Goal: Task Accomplishment & Management: Manage account settings

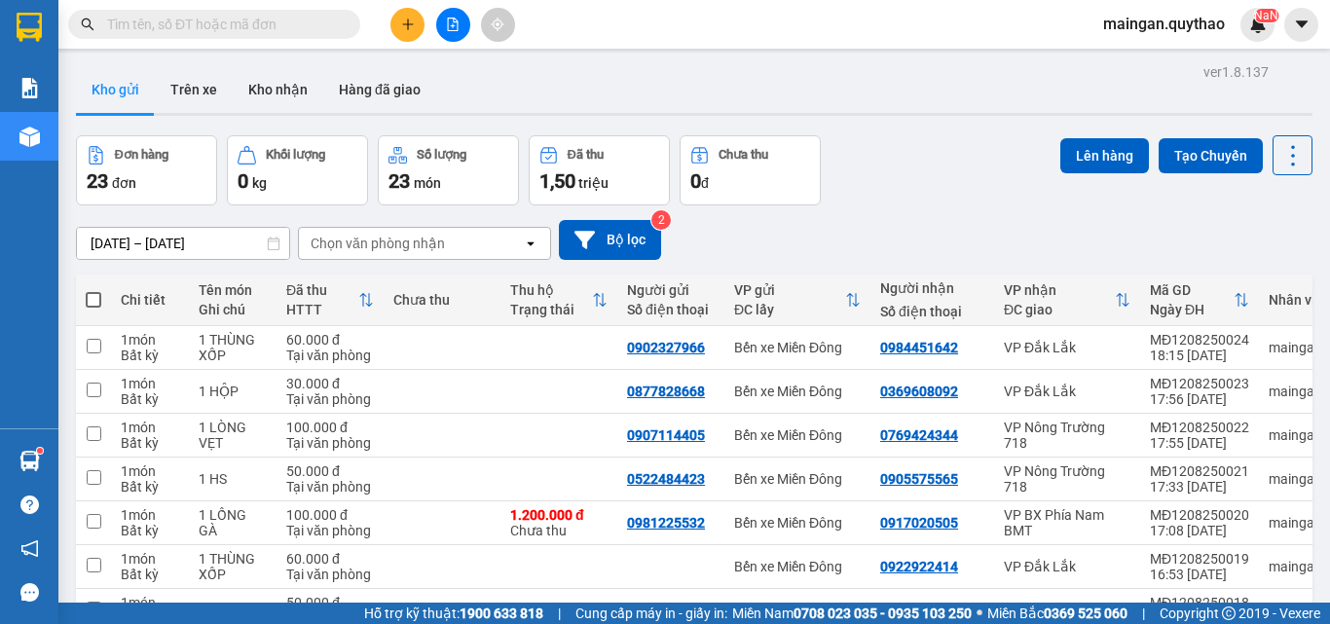
click at [92, 294] on span at bounding box center [94, 300] width 16 height 16
click at [93, 290] on input "checkbox" at bounding box center [93, 290] width 0 height 0
checkbox input "true"
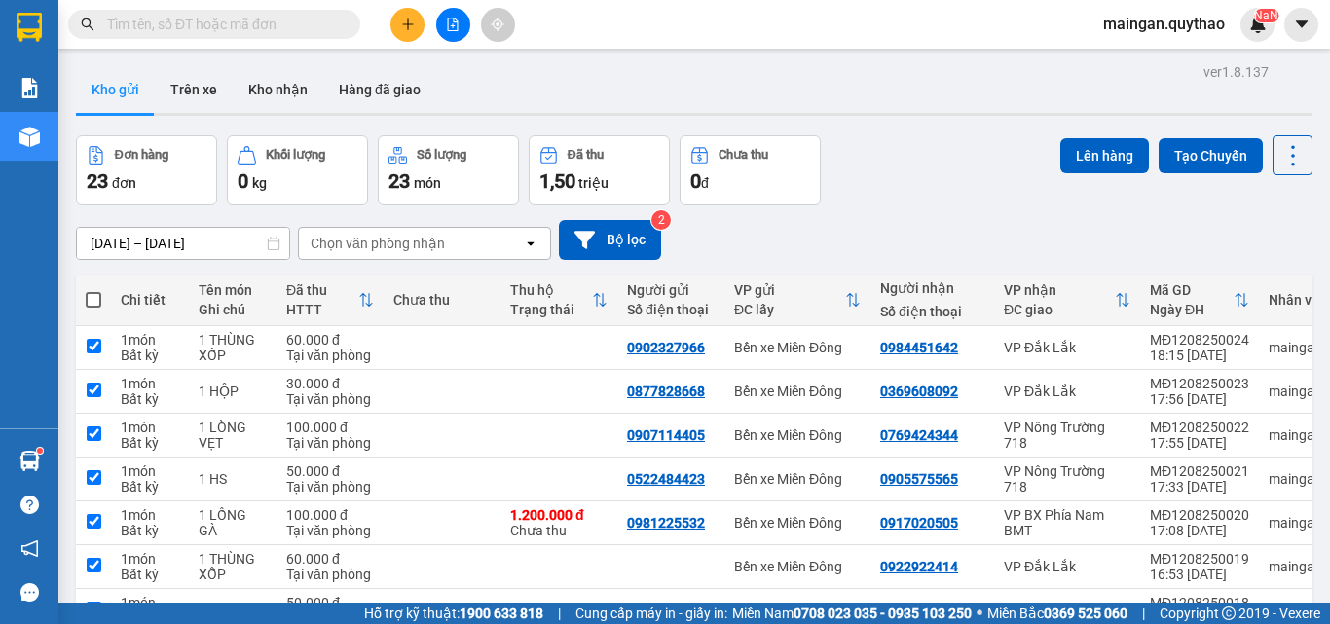
checkbox input "true"
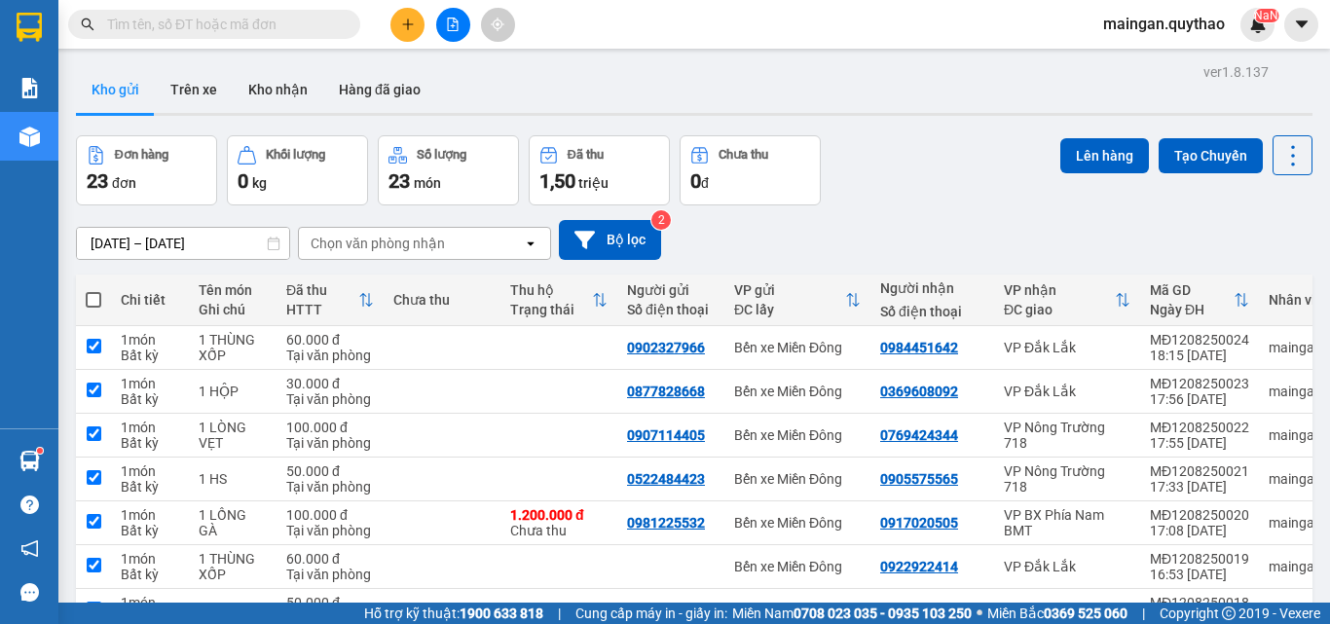
checkbox input "true"
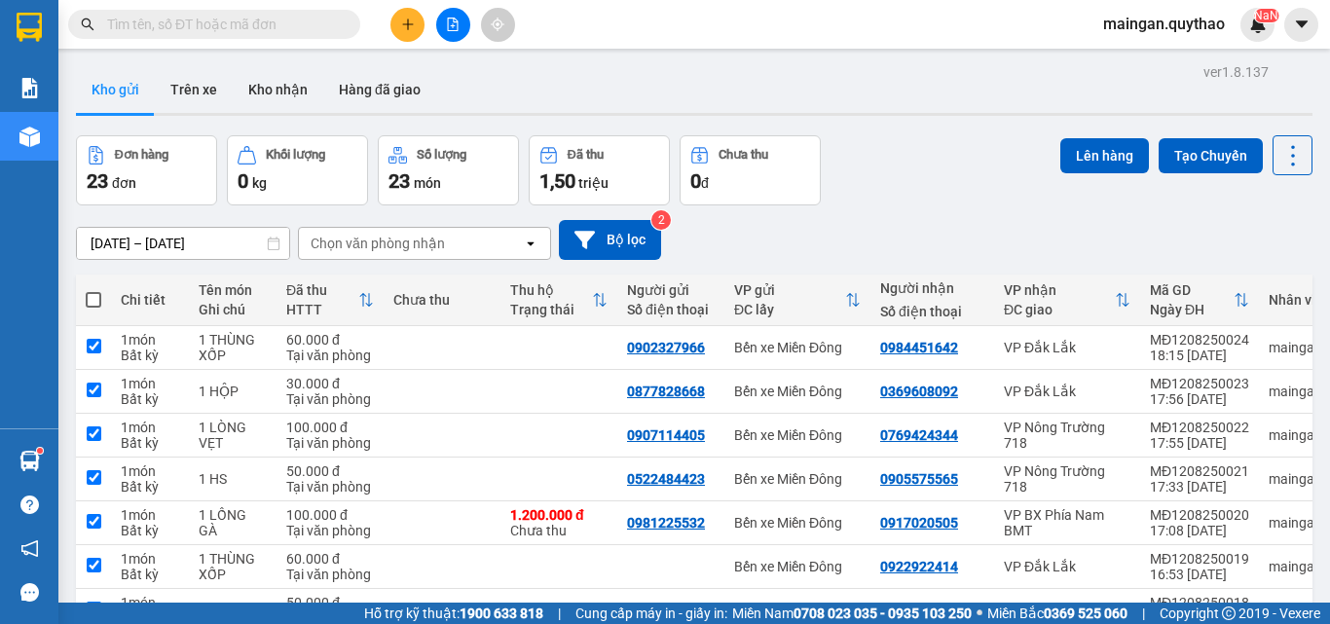
checkbox input "true"
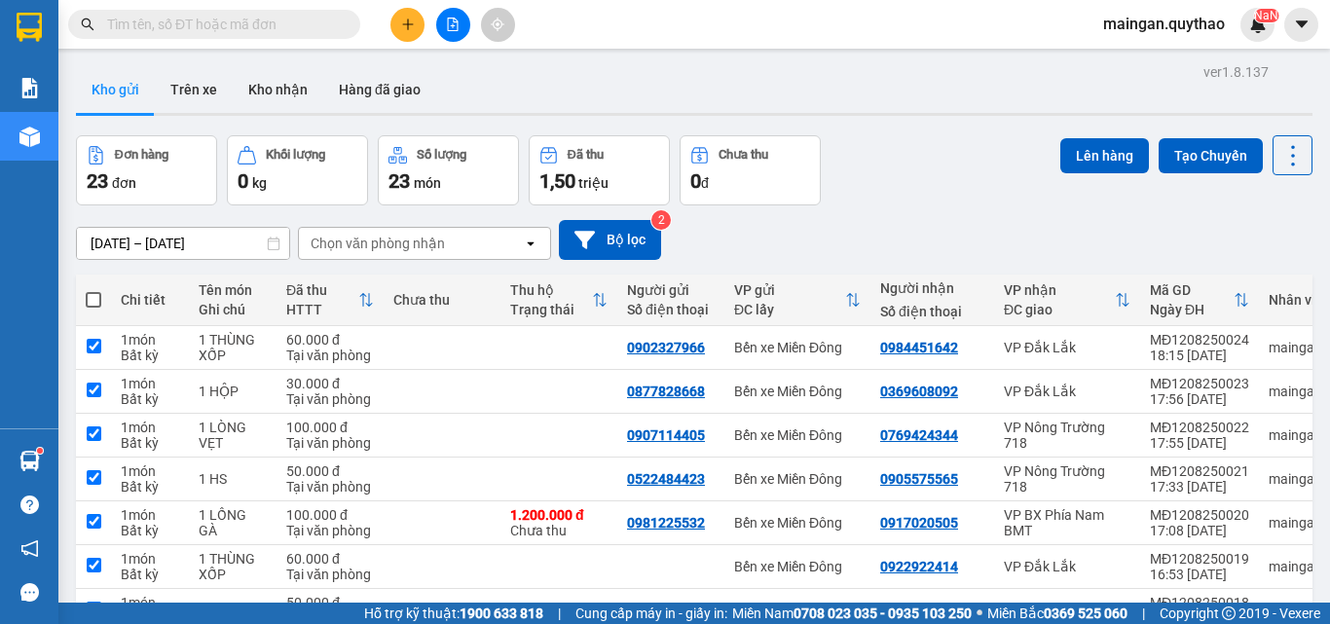
checkbox input "true"
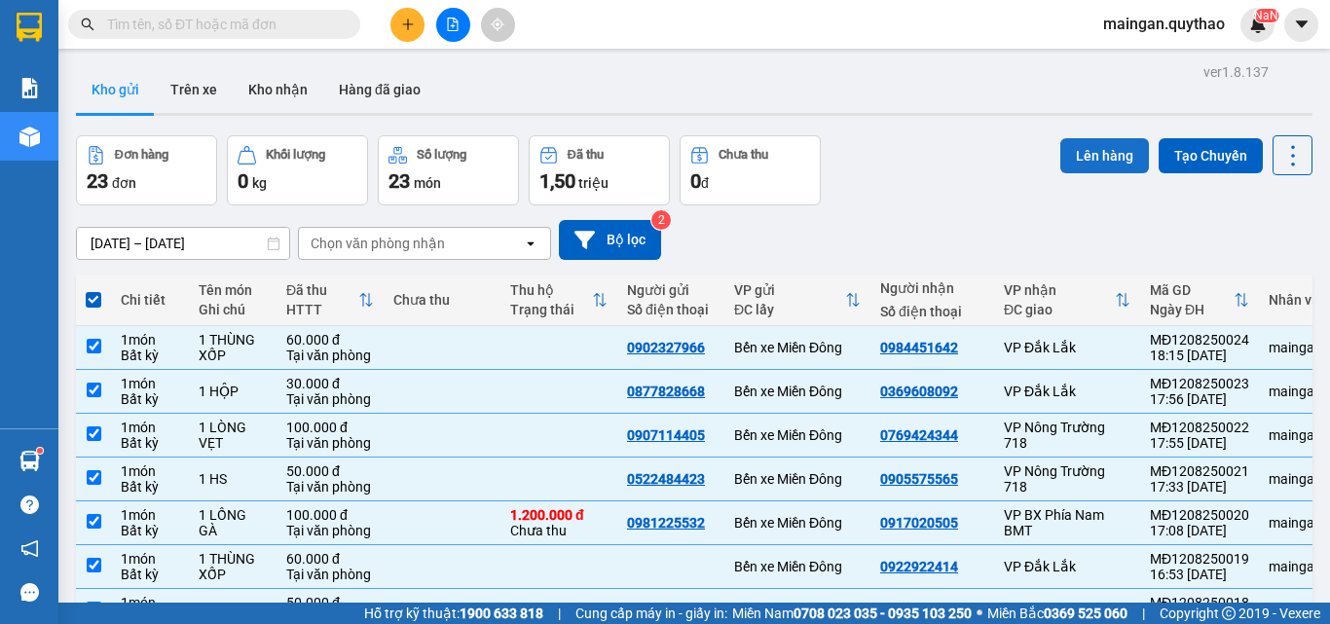
click at [1070, 144] on div "Lên hàng Tạo Chuyến" at bounding box center [1186, 155] width 252 height 40
click at [1071, 146] on button "Lên hàng" at bounding box center [1104, 155] width 89 height 35
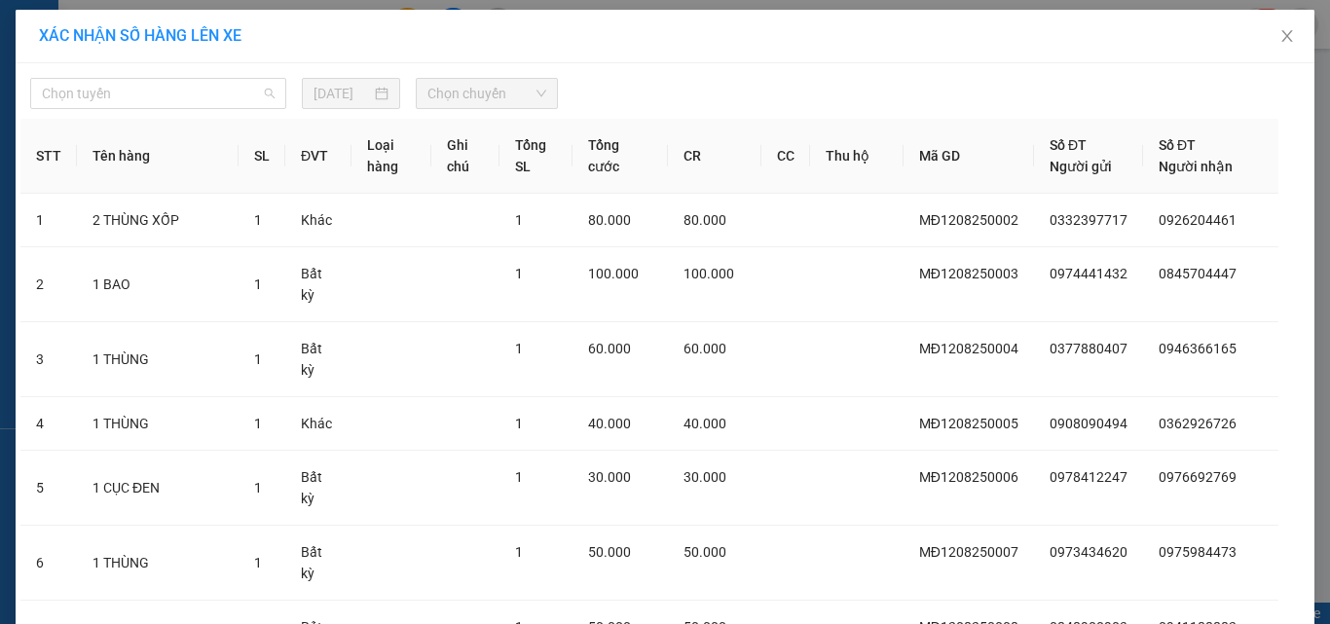
drag, startPoint x: 205, startPoint y: 92, endPoint x: 189, endPoint y: 208, distance: 117.0
click at [205, 92] on span "Chọn tuyến" at bounding box center [158, 93] width 233 height 29
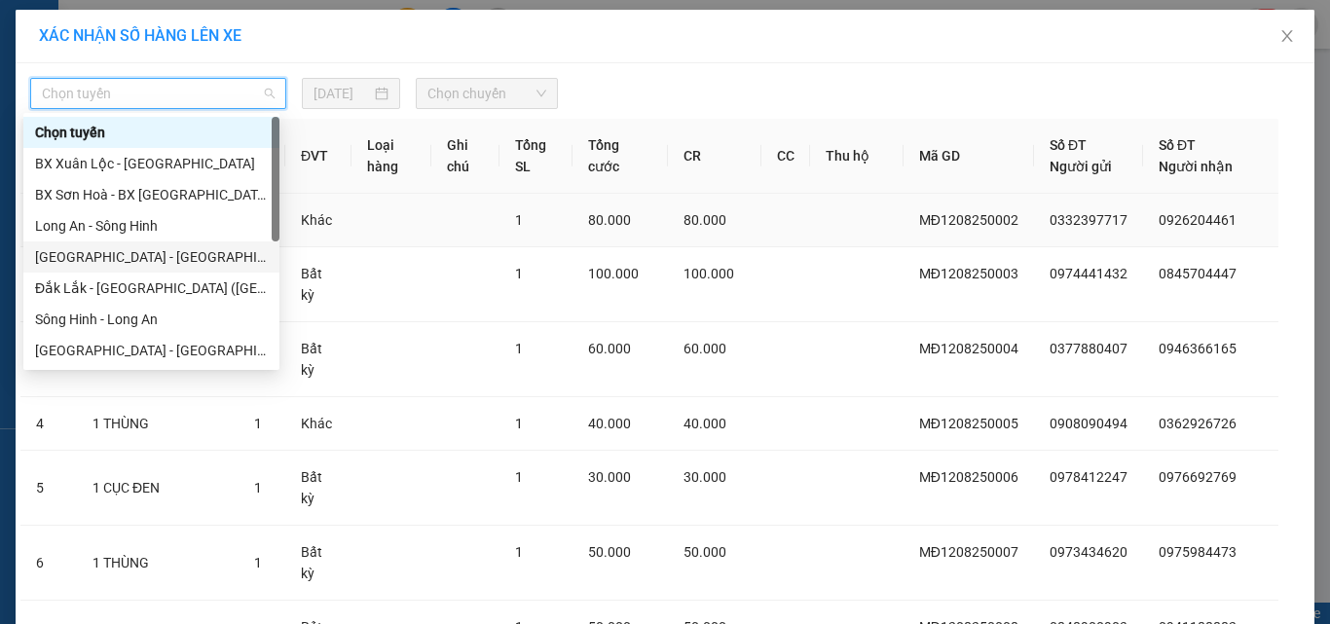
drag, startPoint x: 184, startPoint y: 257, endPoint x: 236, endPoint y: 222, distance: 62.4
click at [200, 245] on div "[GEOGRAPHIC_DATA] - [GEOGRAPHIC_DATA] ([GEOGRAPHIC_DATA] mới)" at bounding box center [151, 256] width 256 height 31
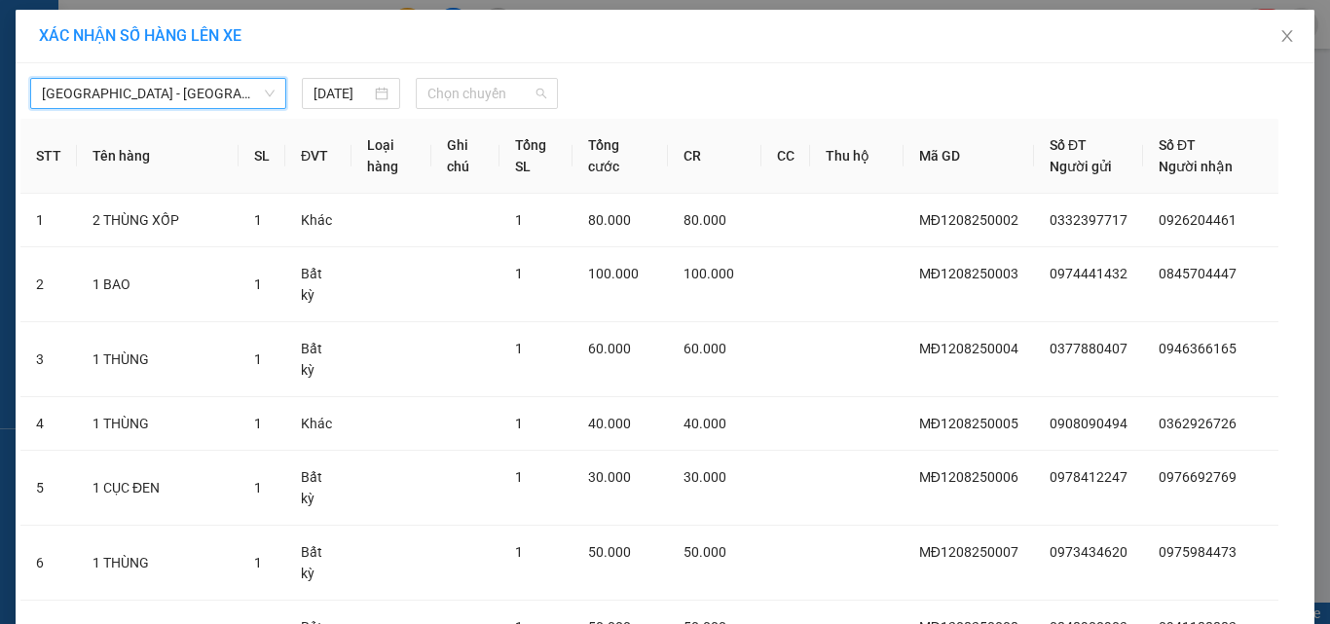
drag, startPoint x: 461, startPoint y: 88, endPoint x: 468, endPoint y: 129, distance: 41.5
click at [462, 93] on span "Chọn chuyến" at bounding box center [487, 93] width 120 height 29
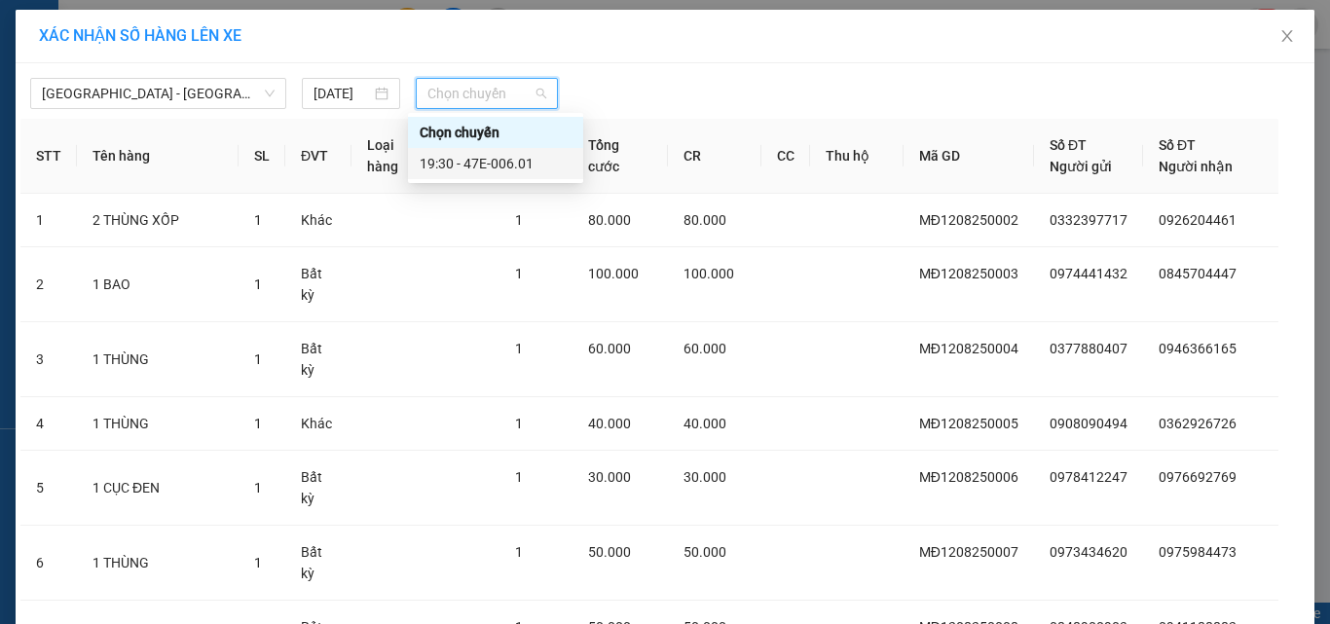
click at [494, 161] on div "19:30 - 47E-006.01" at bounding box center [496, 163] width 152 height 21
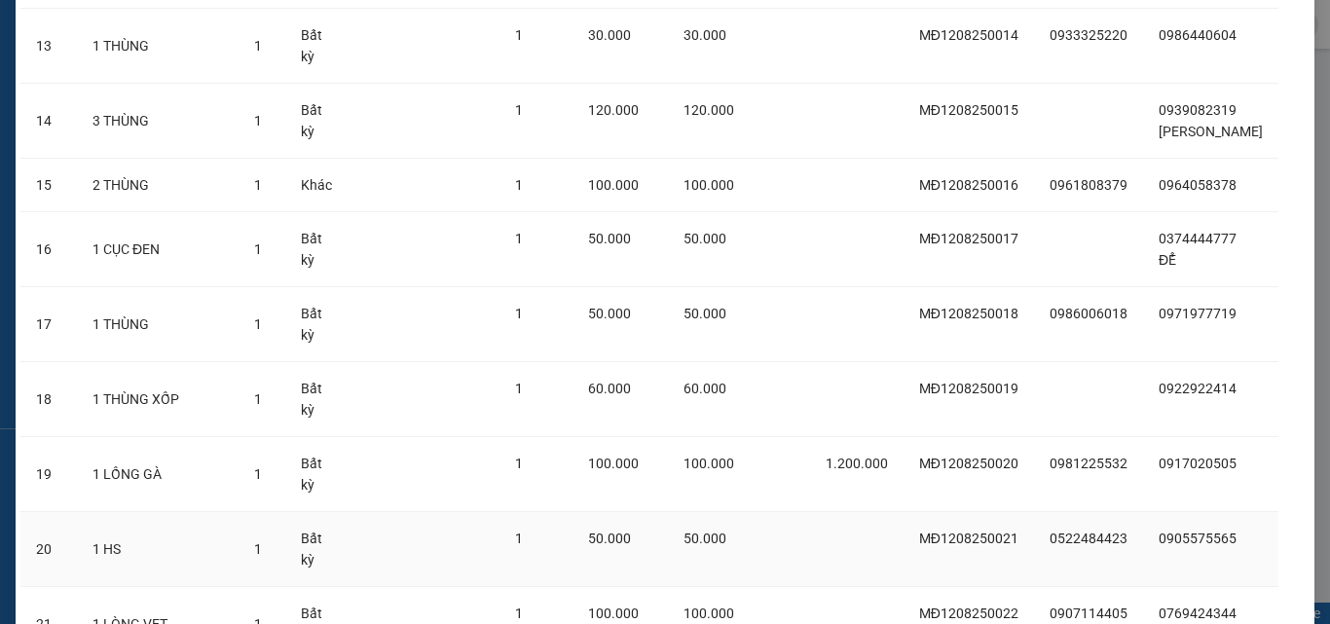
scroll to position [1422, 0]
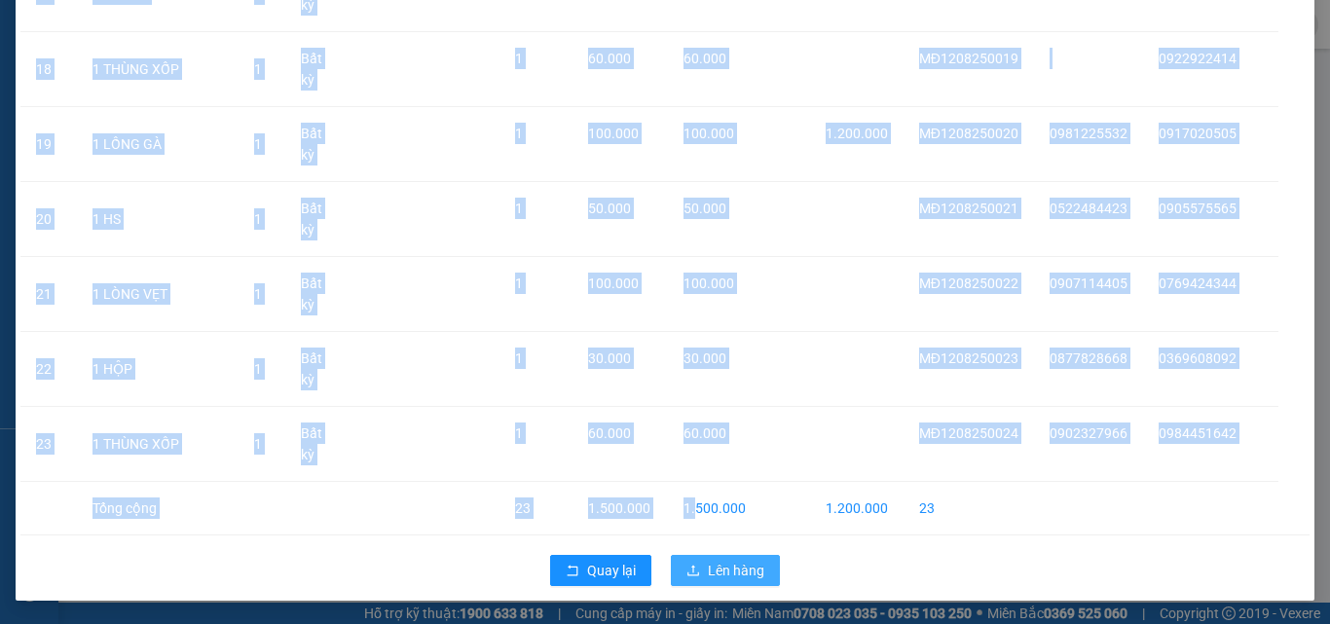
drag, startPoint x: 738, startPoint y: 531, endPoint x: 734, endPoint y: 567, distance: 36.2
click at [733, 571] on span "Lên hàng" at bounding box center [736, 570] width 56 height 21
click at [732, 568] on span "Lên hàng" at bounding box center [736, 570] width 56 height 21
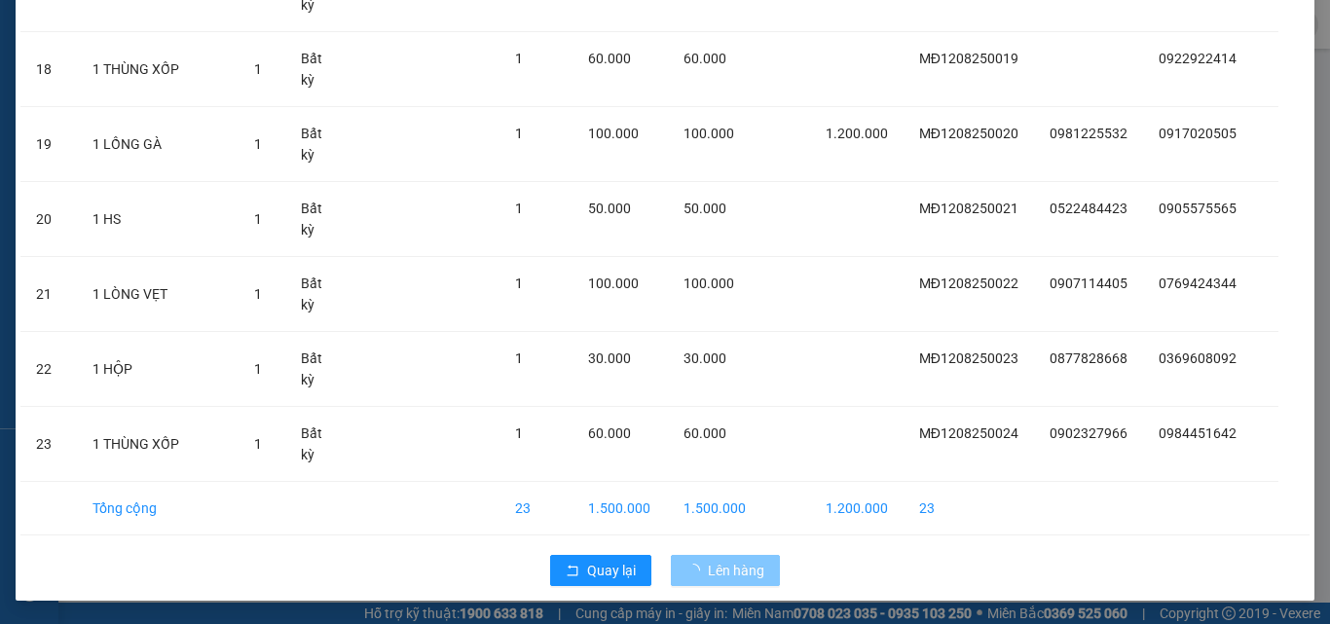
drag, startPoint x: 732, startPoint y: 567, endPoint x: 723, endPoint y: 545, distance: 23.1
click at [733, 566] on span "Lên hàng" at bounding box center [736, 570] width 56 height 21
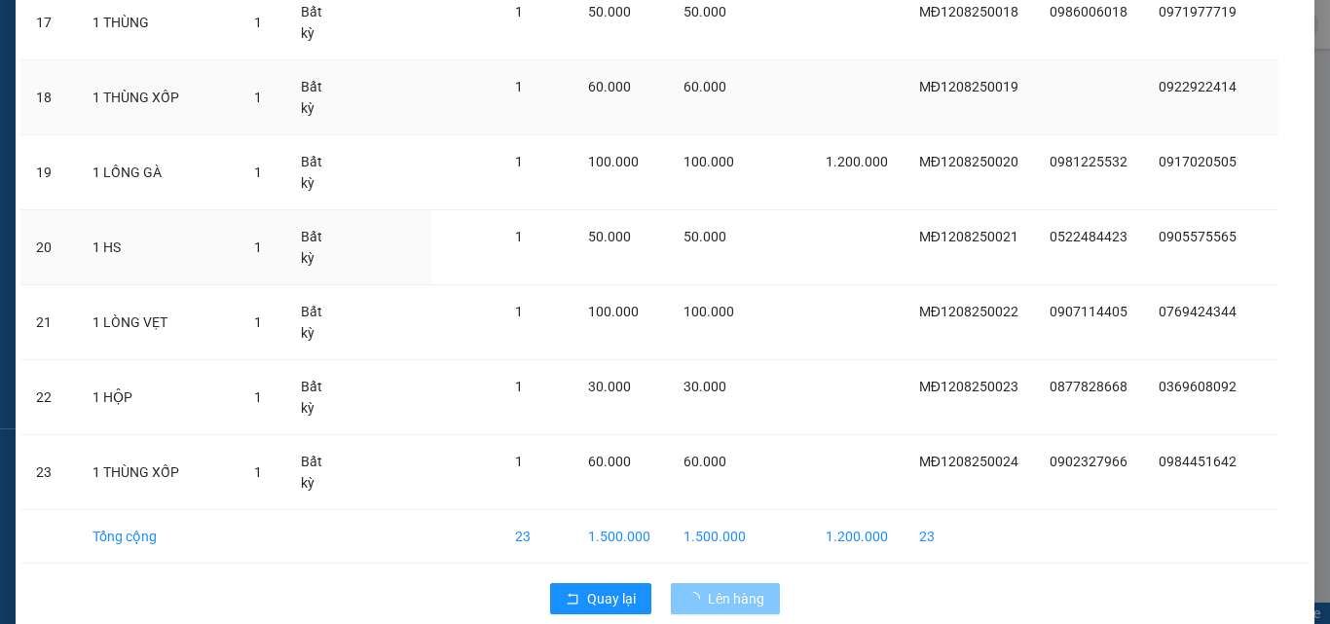
scroll to position [1325, 0]
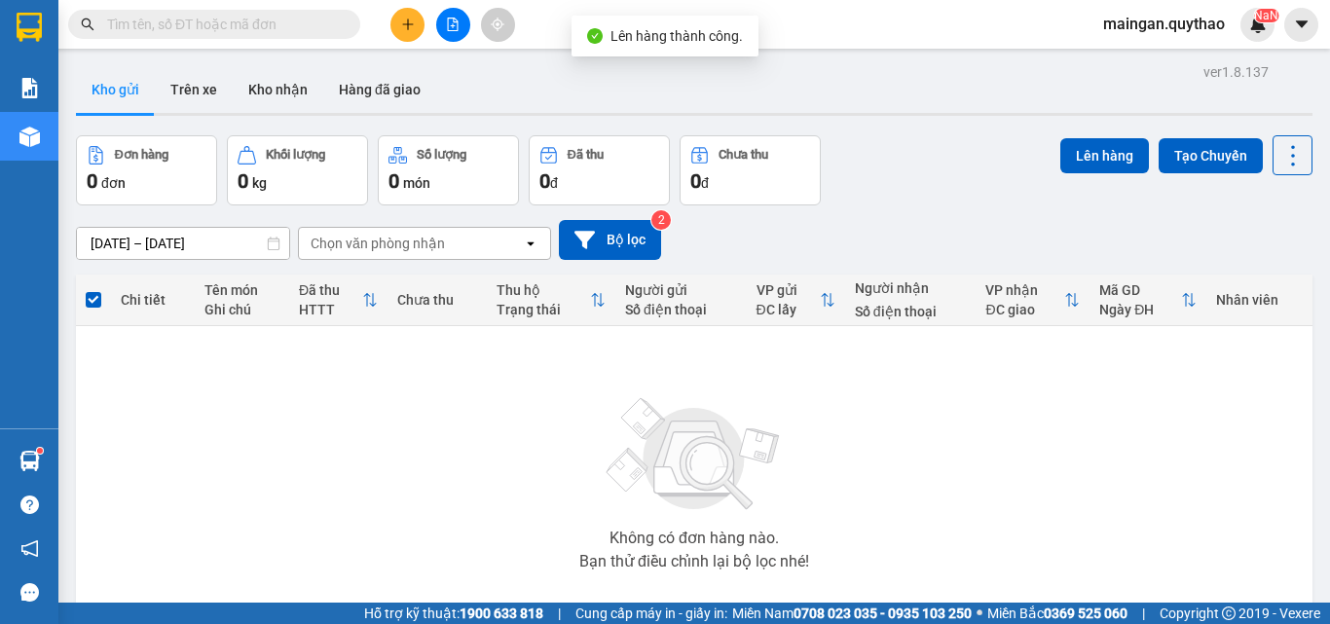
click at [461, 31] on button at bounding box center [453, 25] width 34 height 34
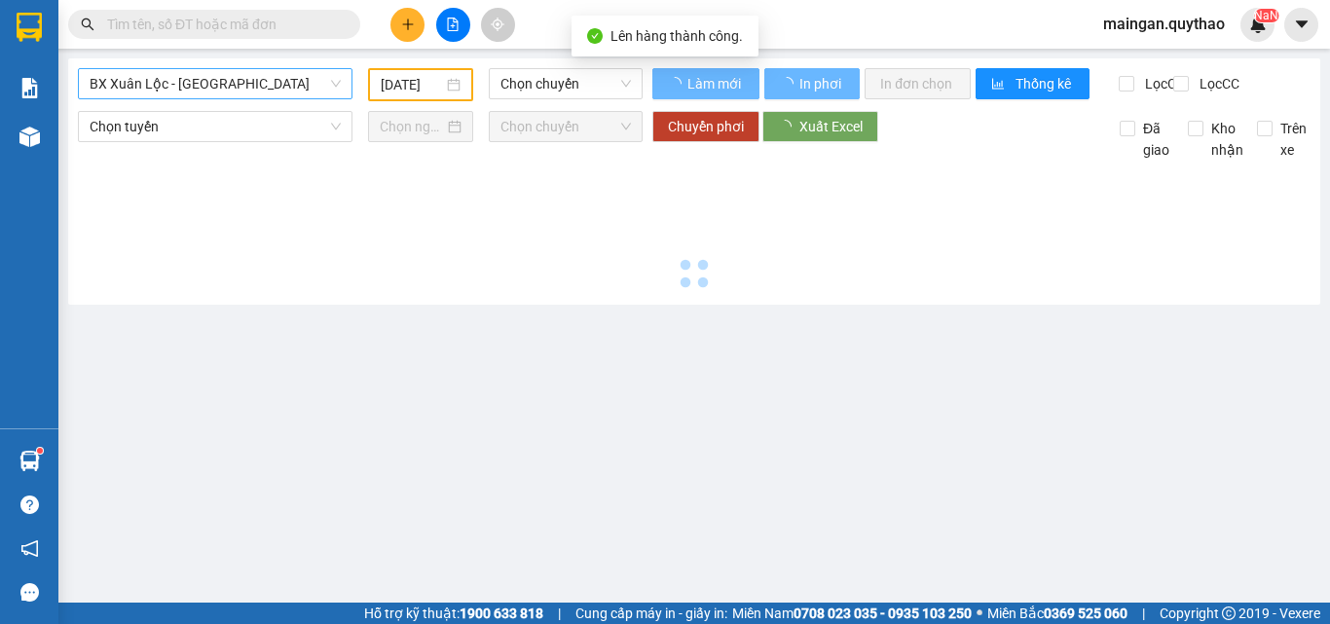
type input "[DATE]"
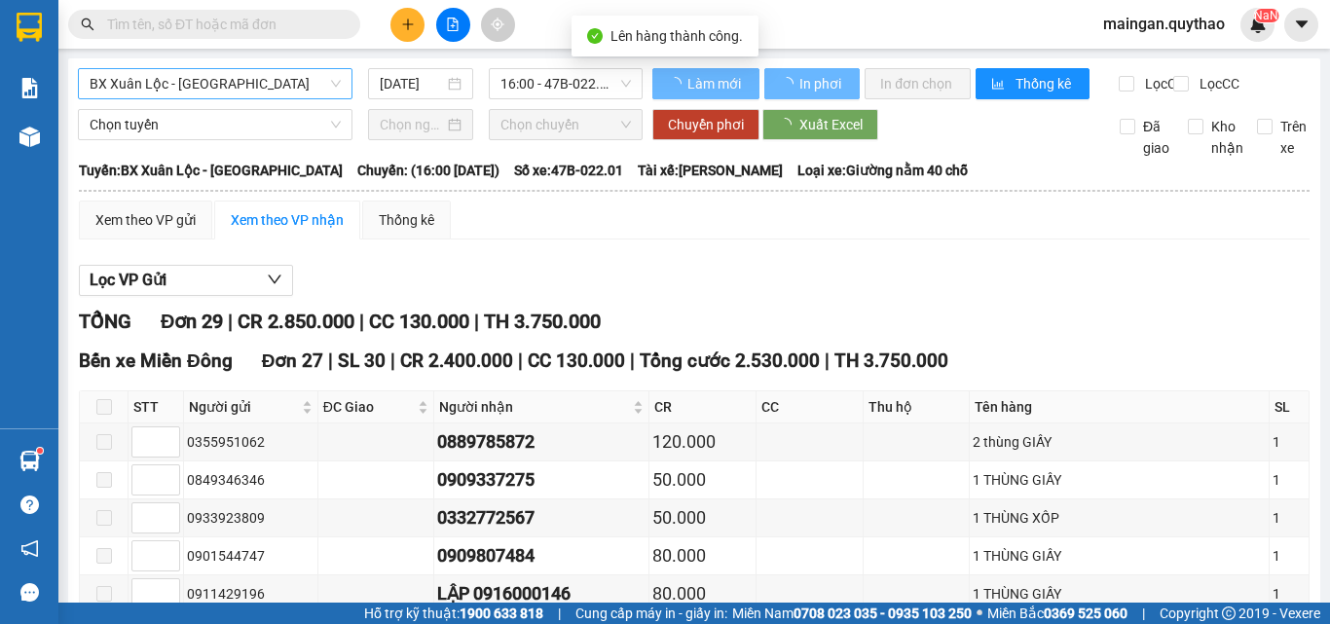
click at [264, 89] on span "BX Xuân Lộc - [GEOGRAPHIC_DATA]" at bounding box center [215, 83] width 251 height 29
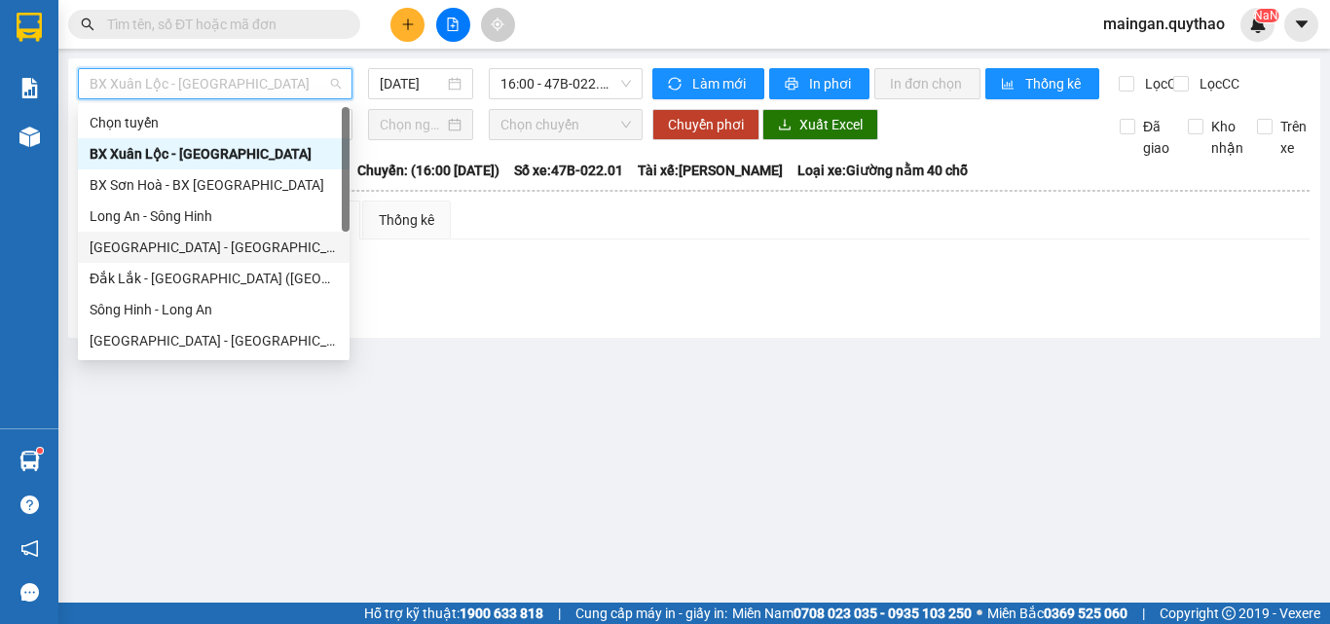
click at [238, 240] on div "[GEOGRAPHIC_DATA] - [GEOGRAPHIC_DATA] ([GEOGRAPHIC_DATA] mới)" at bounding box center [214, 247] width 248 height 21
type input "[DATE]"
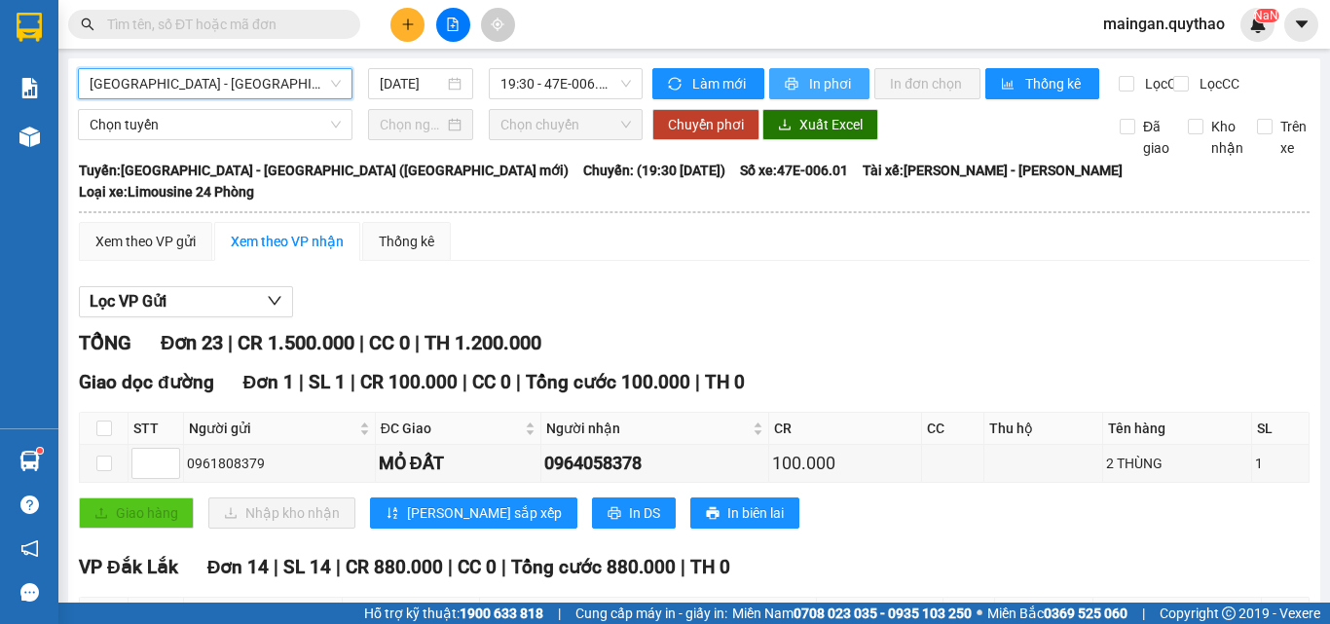
click at [818, 82] on span "In phơi" at bounding box center [831, 83] width 45 height 21
click at [817, 81] on span "In phơi" at bounding box center [831, 83] width 45 height 21
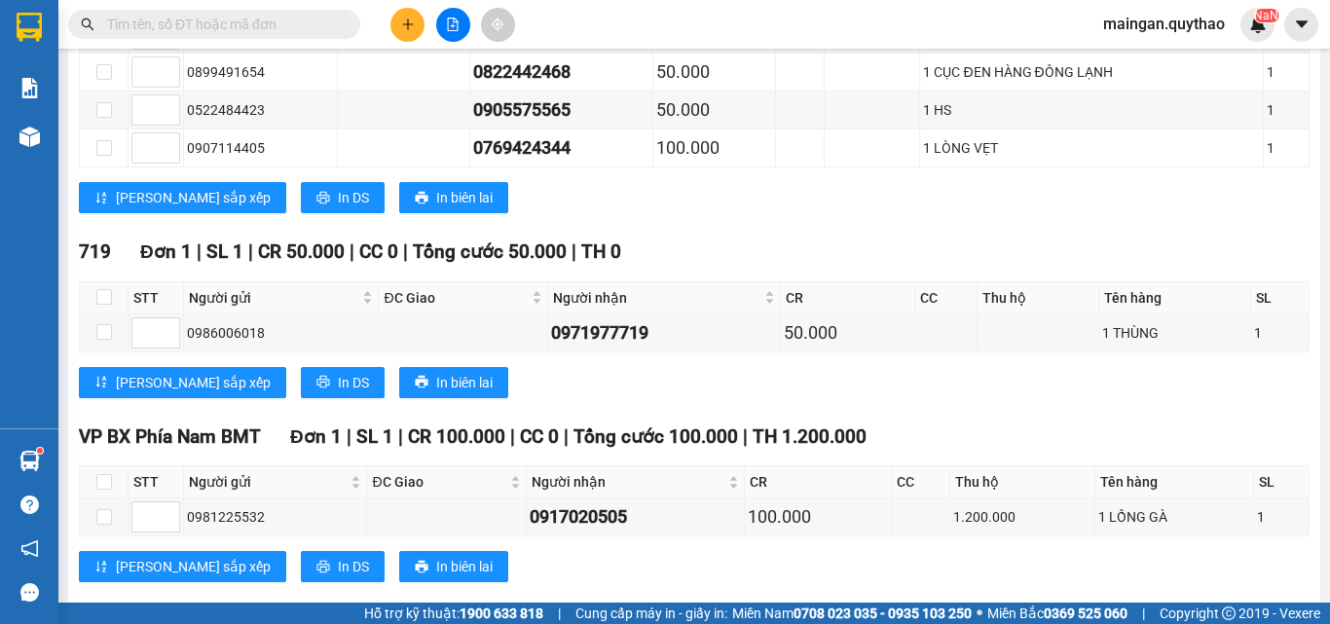
scroll to position [1545, 0]
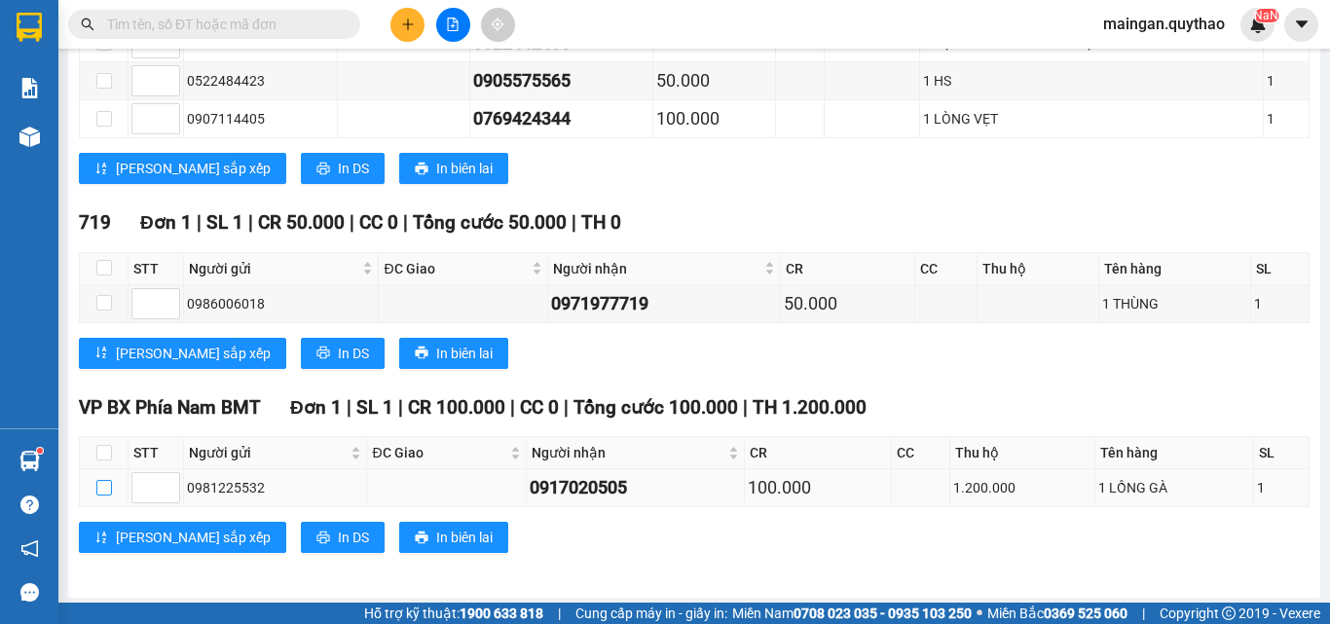
drag, startPoint x: 101, startPoint y: 498, endPoint x: 95, endPoint y: 476, distance: 22.2
click at [101, 486] on td at bounding box center [104, 488] width 49 height 38
drag, startPoint x: 95, startPoint y: 476, endPoint x: 138, endPoint y: 491, distance: 45.3
click at [97, 480] on input "checkbox" at bounding box center [104, 488] width 16 height 16
checkbox input "true"
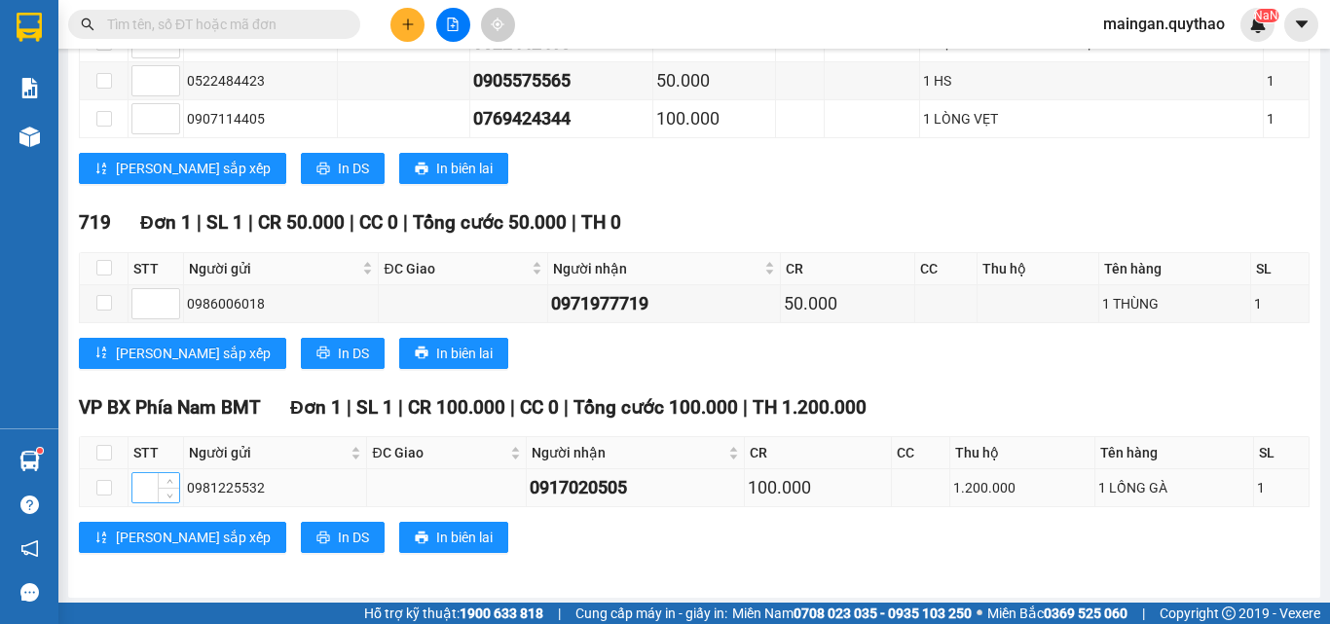
checkbox input "true"
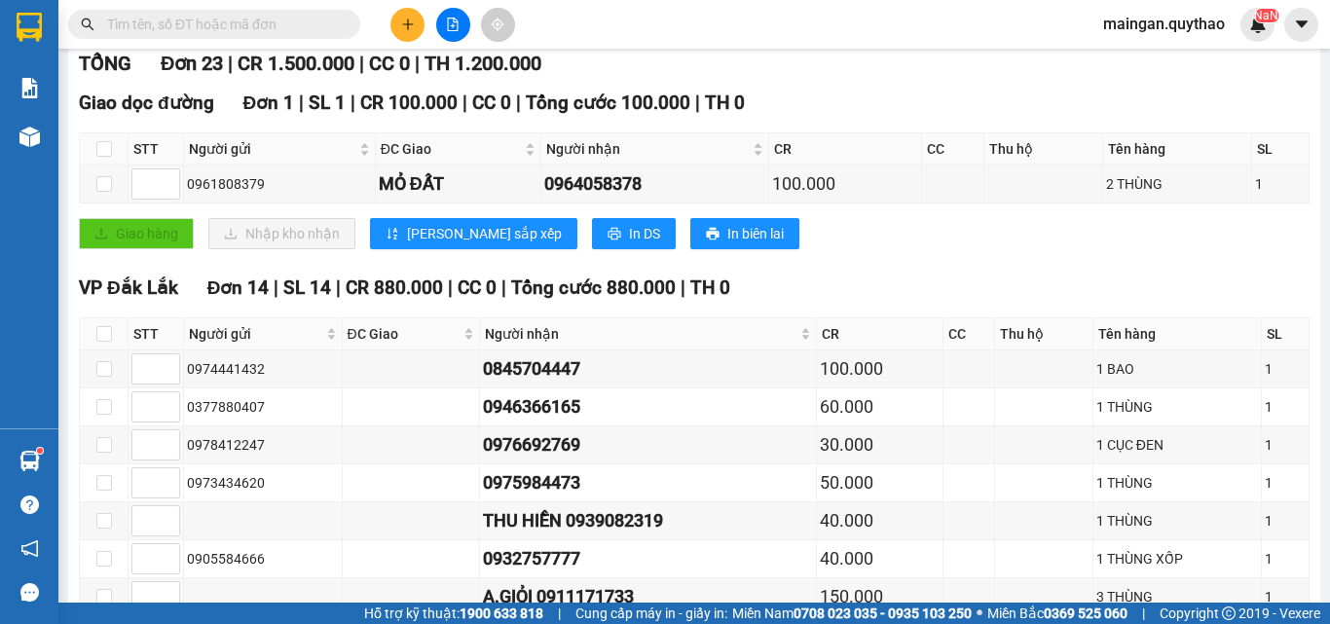
scroll to position [0, 0]
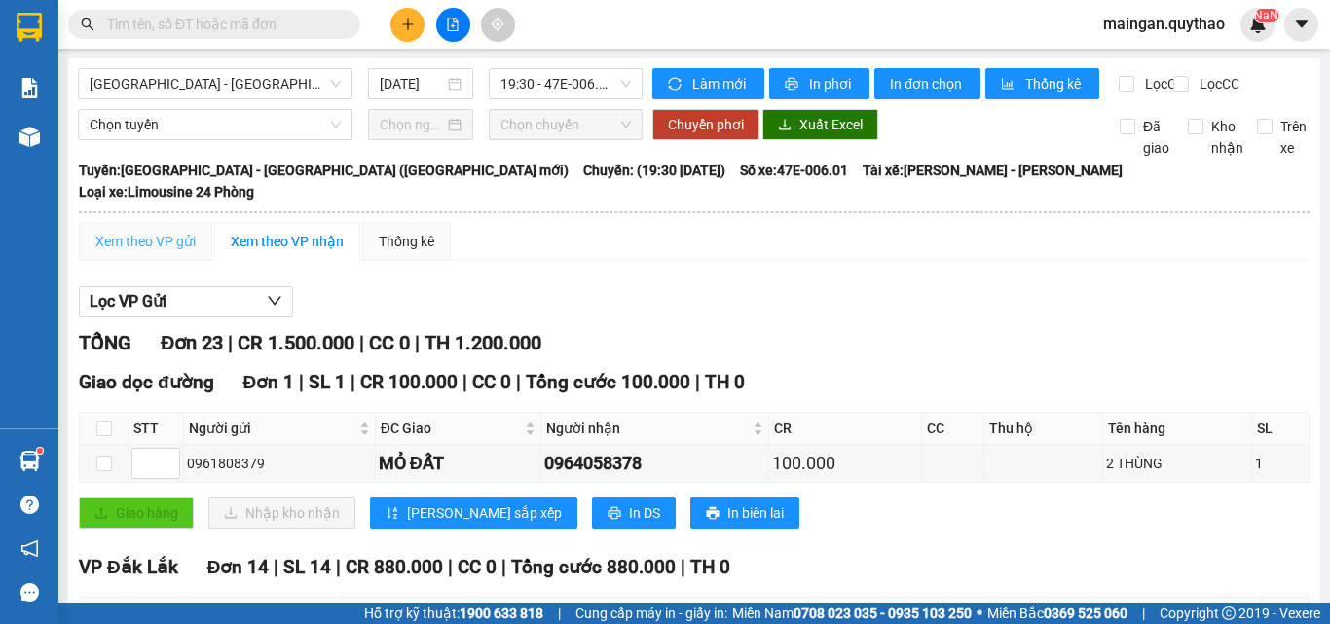
drag, startPoint x: 158, startPoint y: 266, endPoint x: 172, endPoint y: 237, distance: 32.7
click at [152, 244] on div "Xem theo VP gửi" at bounding box center [145, 241] width 100 height 21
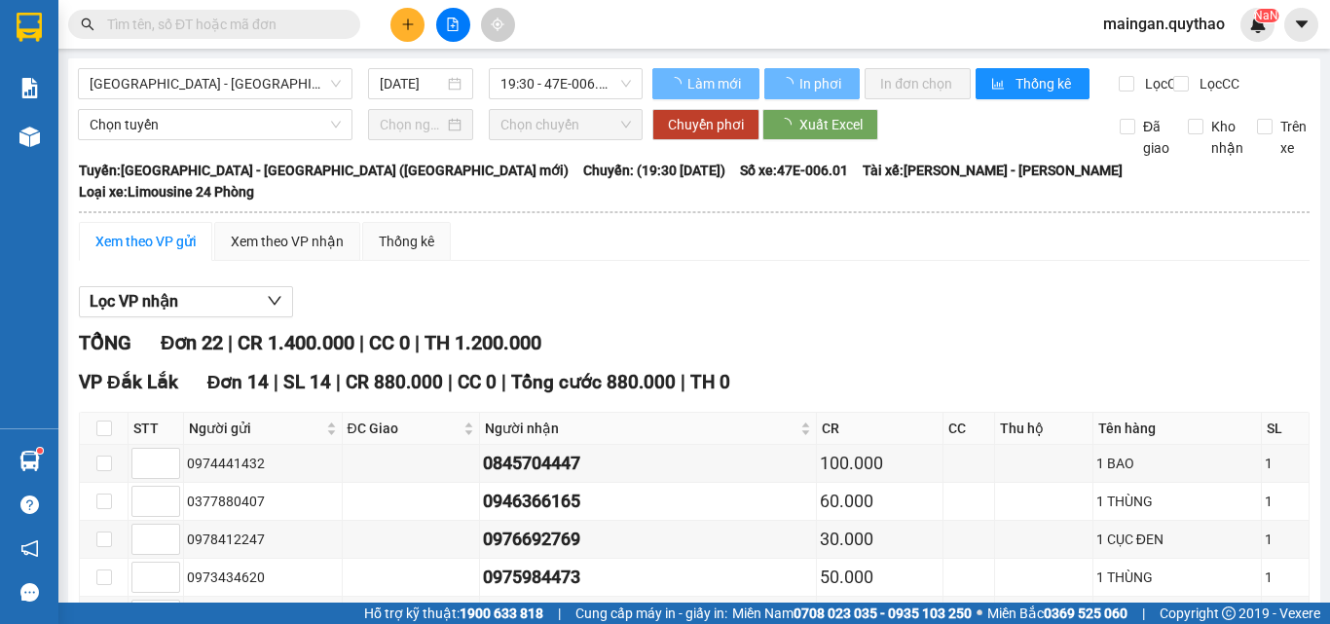
click at [122, 252] on div "Xem theo VP gửi" at bounding box center [145, 241] width 133 height 39
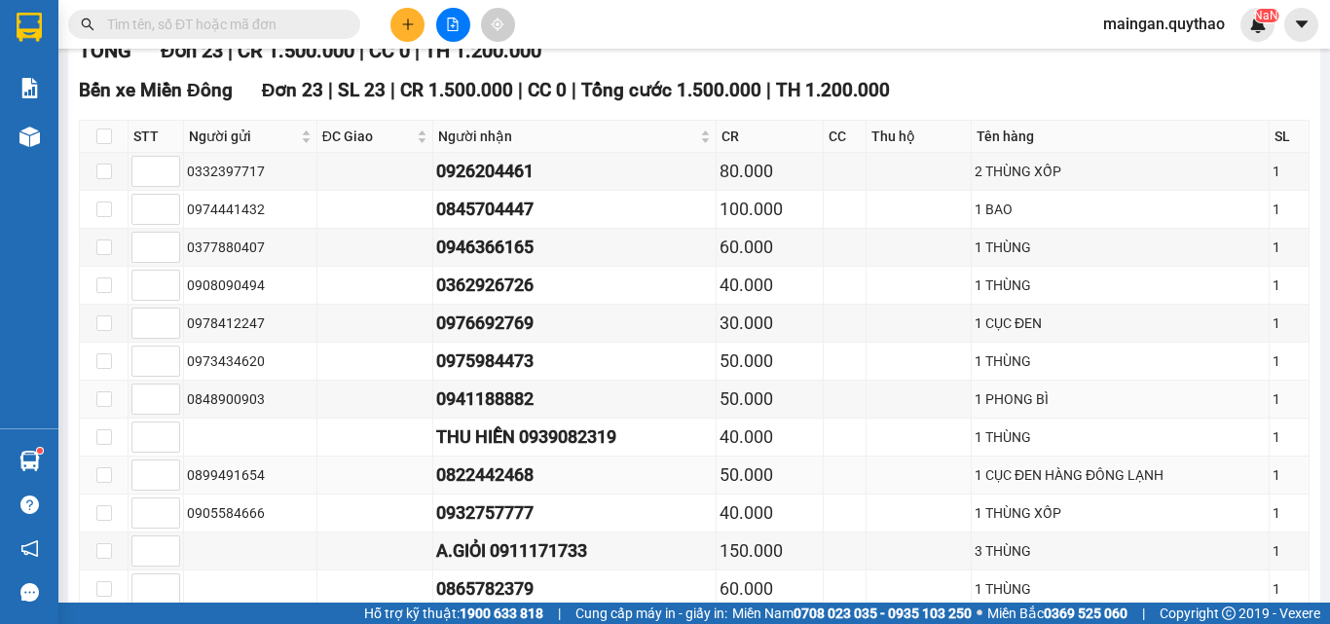
drag, startPoint x: 389, startPoint y: 402, endPoint x: 538, endPoint y: 456, distance: 158.3
drag, startPoint x: 538, startPoint y: 456, endPoint x: 492, endPoint y: 449, distance: 47.2
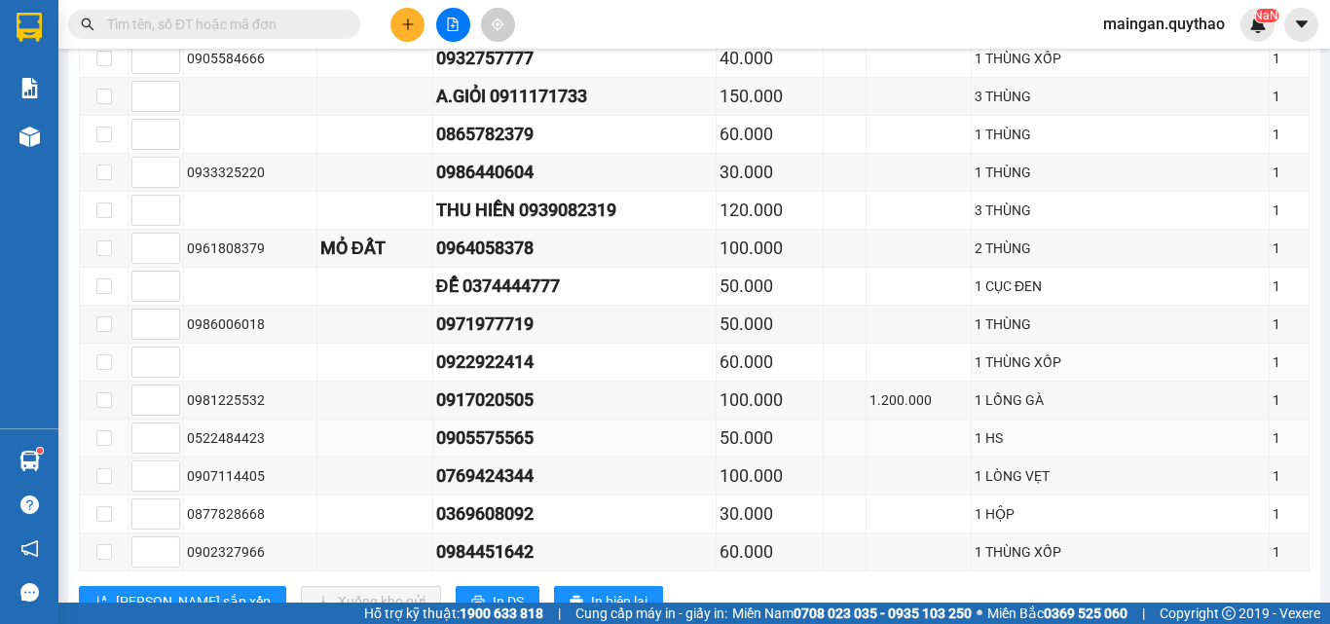
scroll to position [714, 0]
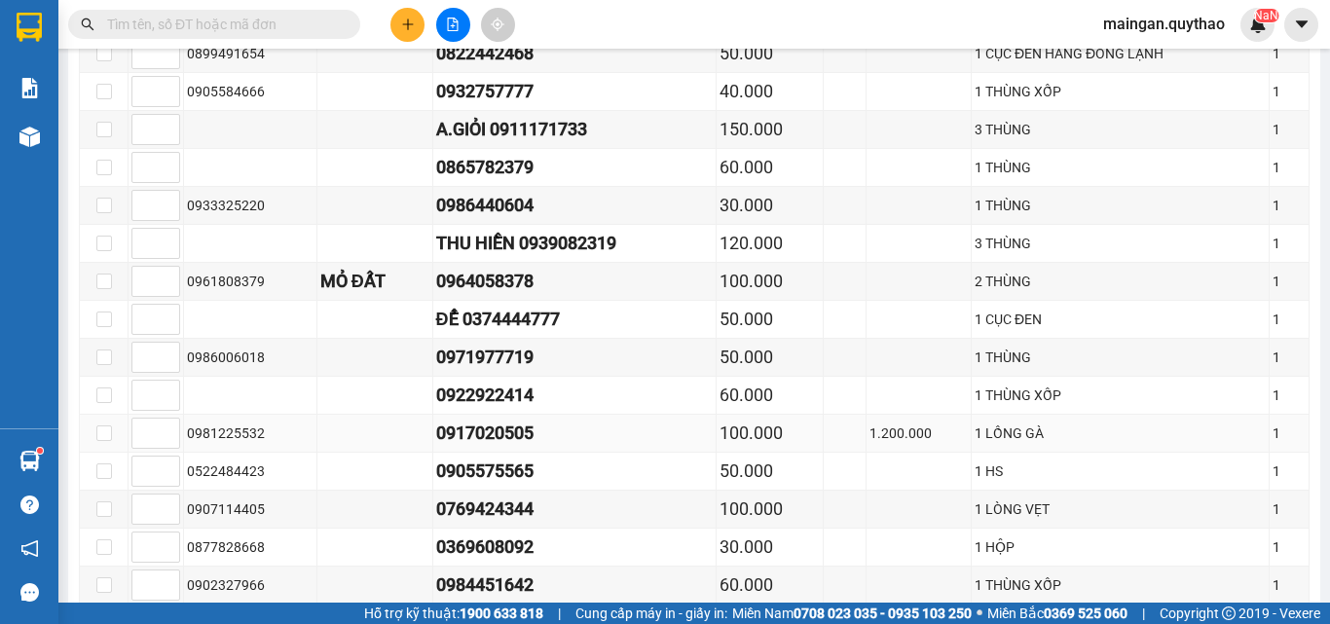
click at [87, 422] on td at bounding box center [104, 434] width 49 height 38
click at [90, 423] on td at bounding box center [104, 434] width 49 height 38
drag, startPoint x: 90, startPoint y: 424, endPoint x: 104, endPoint y: 430, distance: 16.1
click at [94, 425] on td at bounding box center [104, 434] width 49 height 38
click at [104, 430] on input "checkbox" at bounding box center [104, 433] width 16 height 16
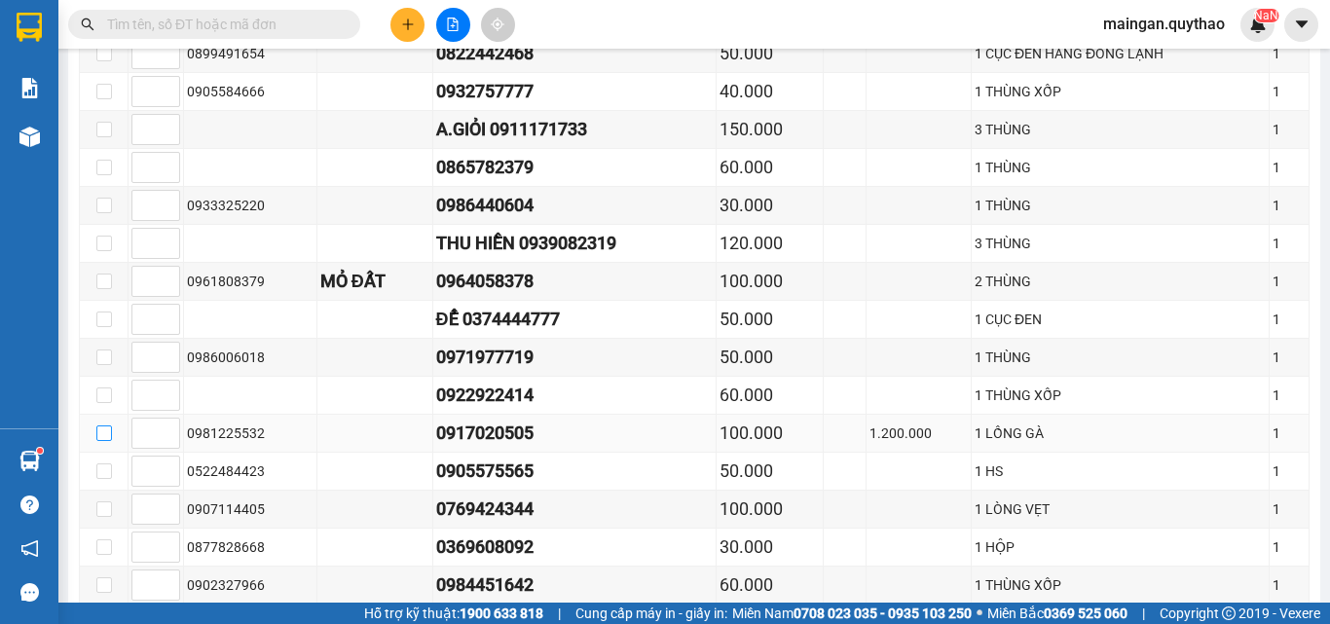
checkbox input "true"
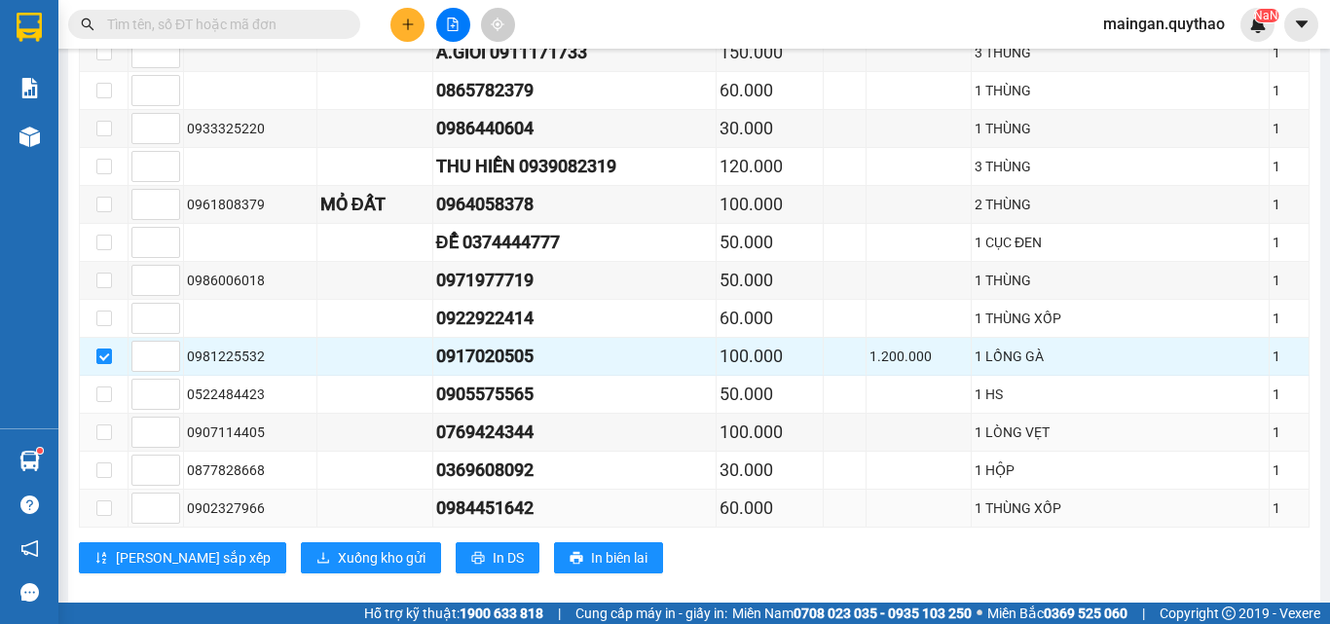
scroll to position [811, 0]
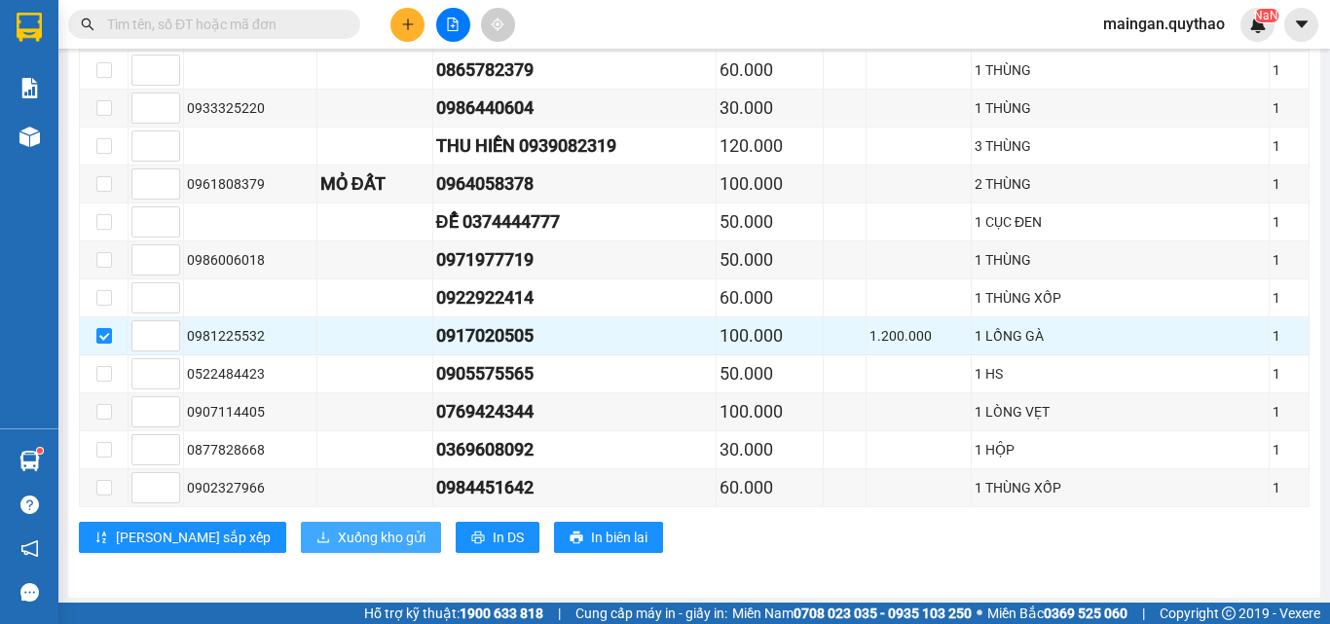
click at [338, 539] on span "Xuống kho gửi" at bounding box center [382, 537] width 88 height 21
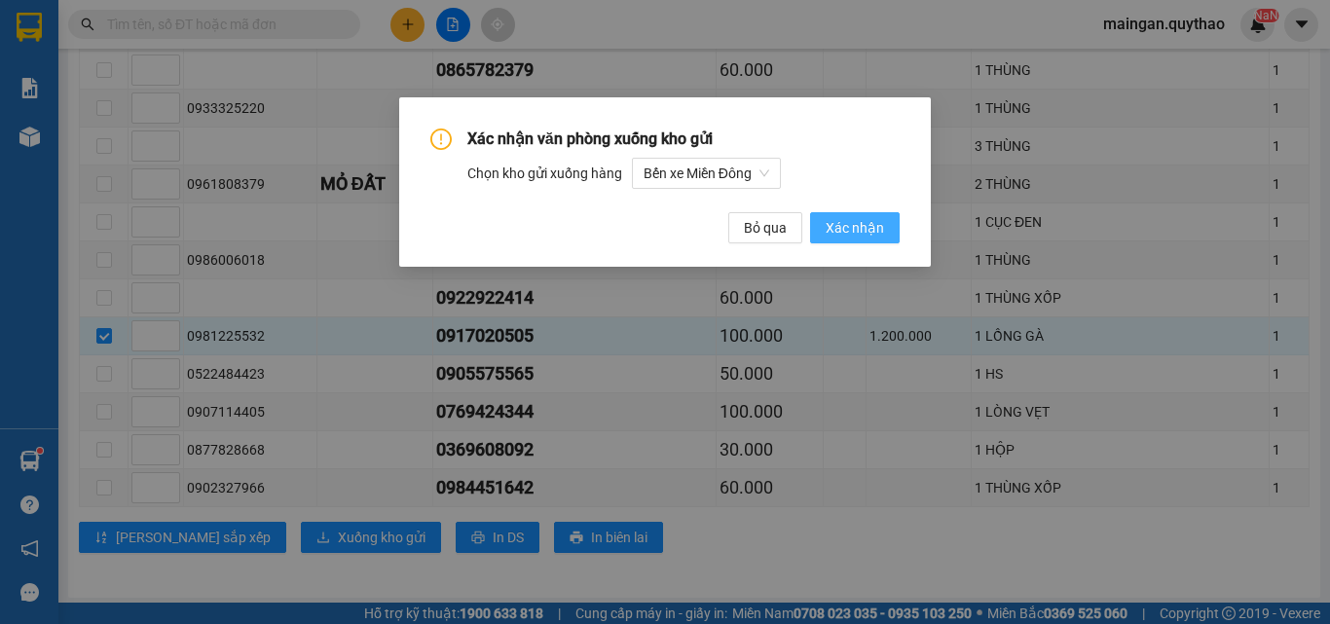
click at [840, 229] on span "Xác nhận" at bounding box center [855, 227] width 58 height 21
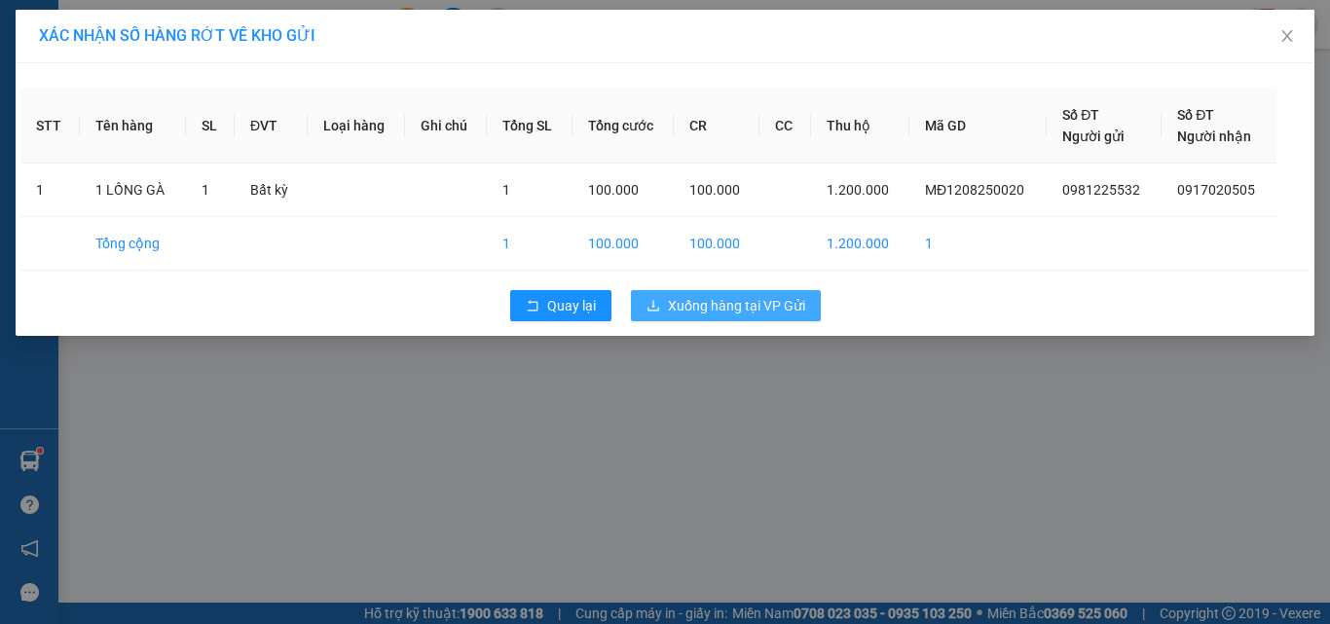
click at [720, 313] on span "Xuống hàng tại VP Gửi" at bounding box center [736, 305] width 137 height 21
drag, startPoint x: 720, startPoint y: 308, endPoint x: 673, endPoint y: 295, distance: 49.4
click at [708, 306] on span "Xuống hàng tại VP Gửi" at bounding box center [736, 305] width 137 height 21
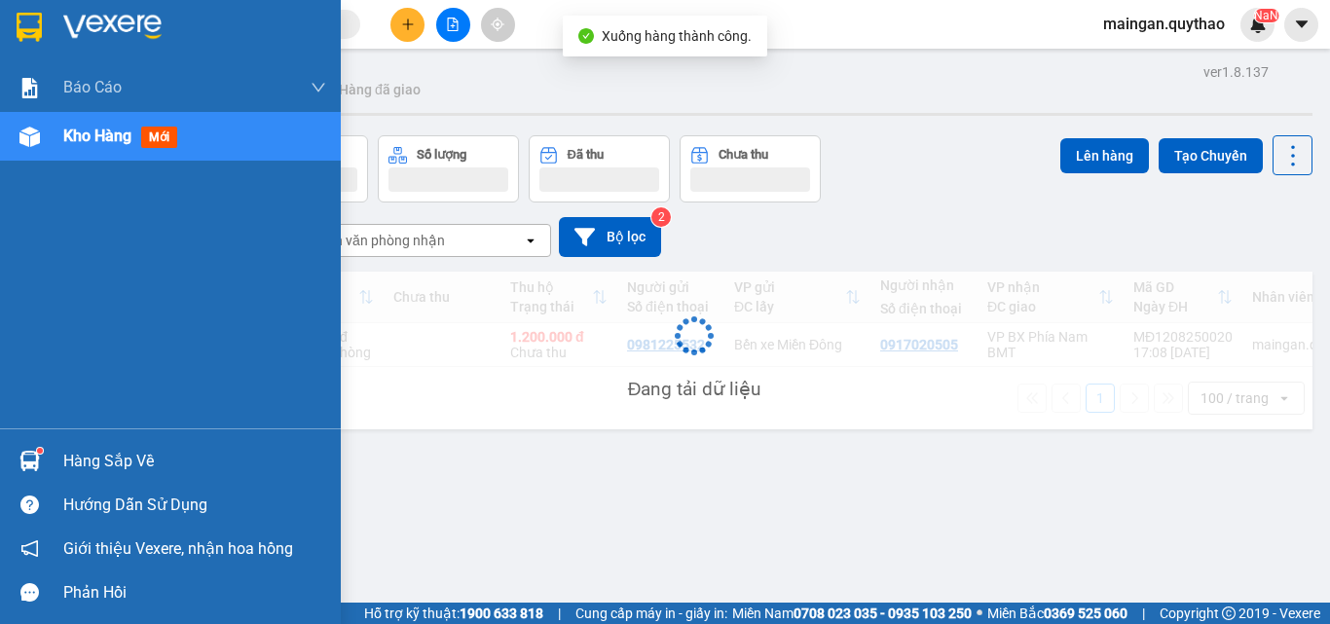
drag, startPoint x: 85, startPoint y: 157, endPoint x: 91, endPoint y: 146, distance: 12.2
click at [89, 151] on div "Kho hàng mới" at bounding box center [194, 136] width 263 height 49
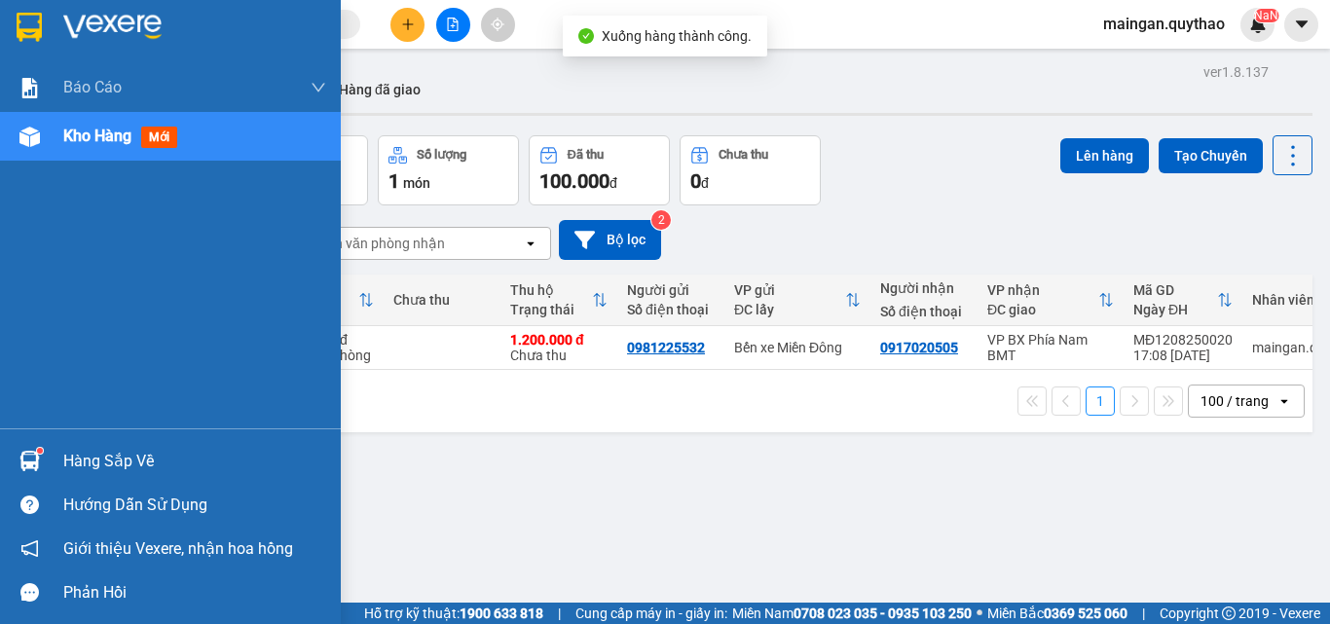
click at [94, 144] on div "Kho hàng mới" at bounding box center [124, 136] width 122 height 24
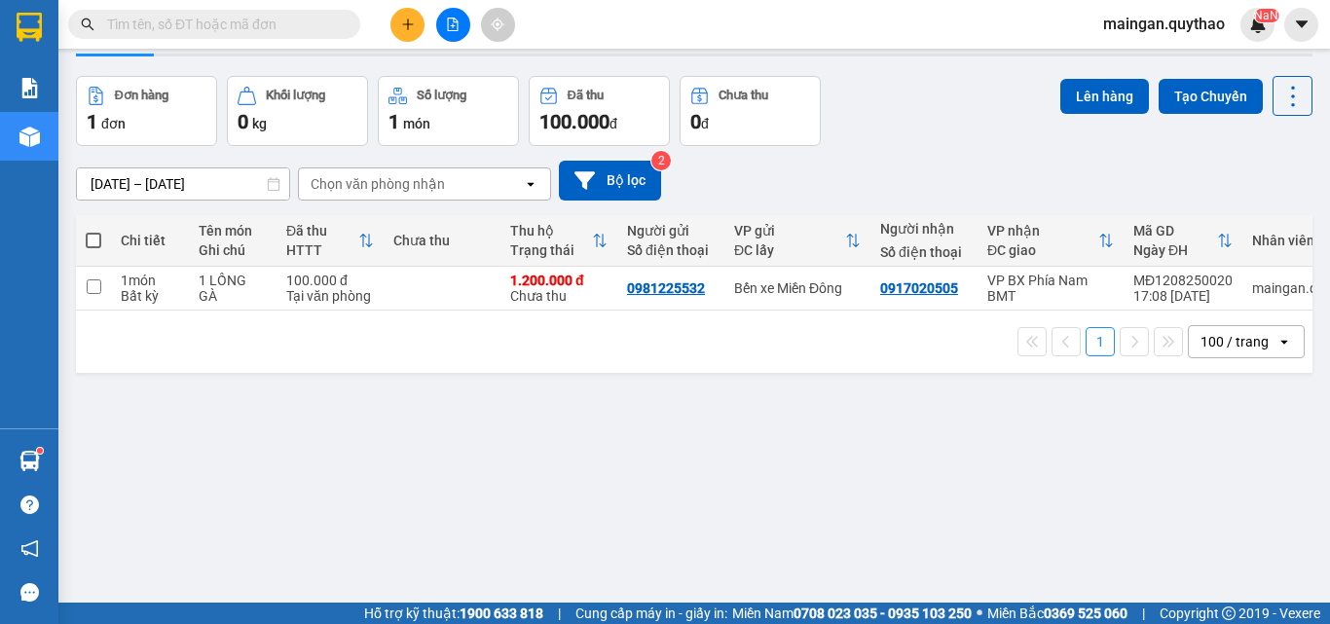
scroll to position [90, 0]
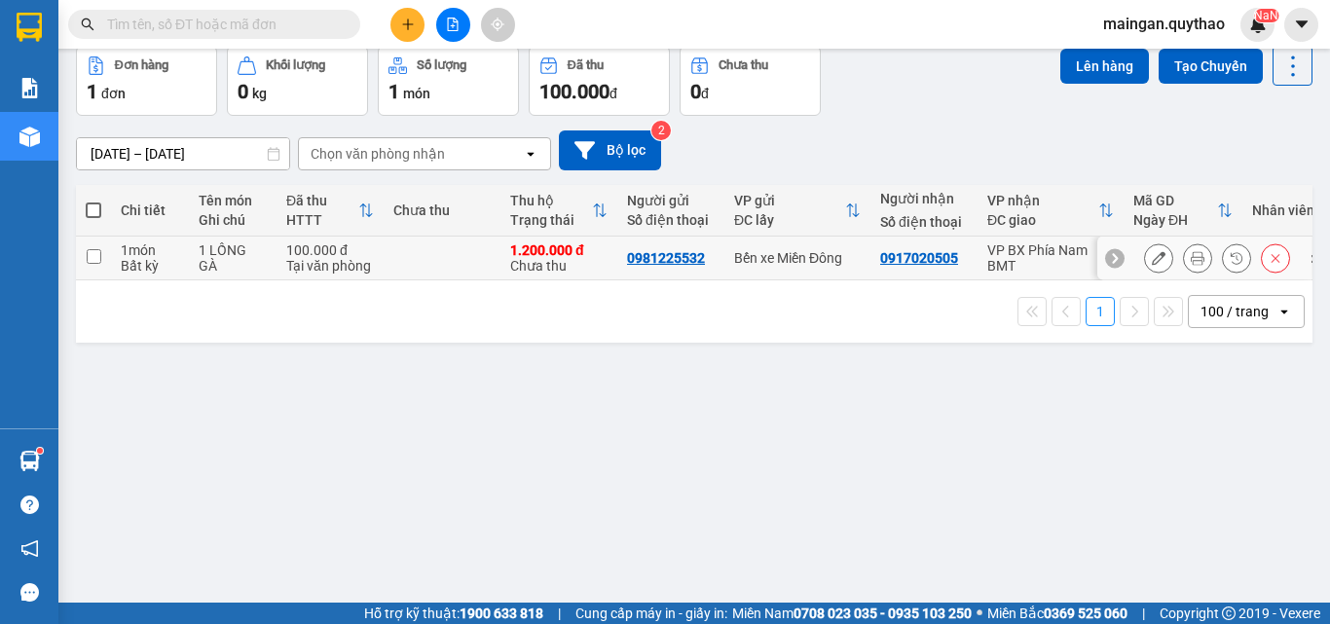
click at [1191, 259] on icon at bounding box center [1198, 258] width 14 height 14
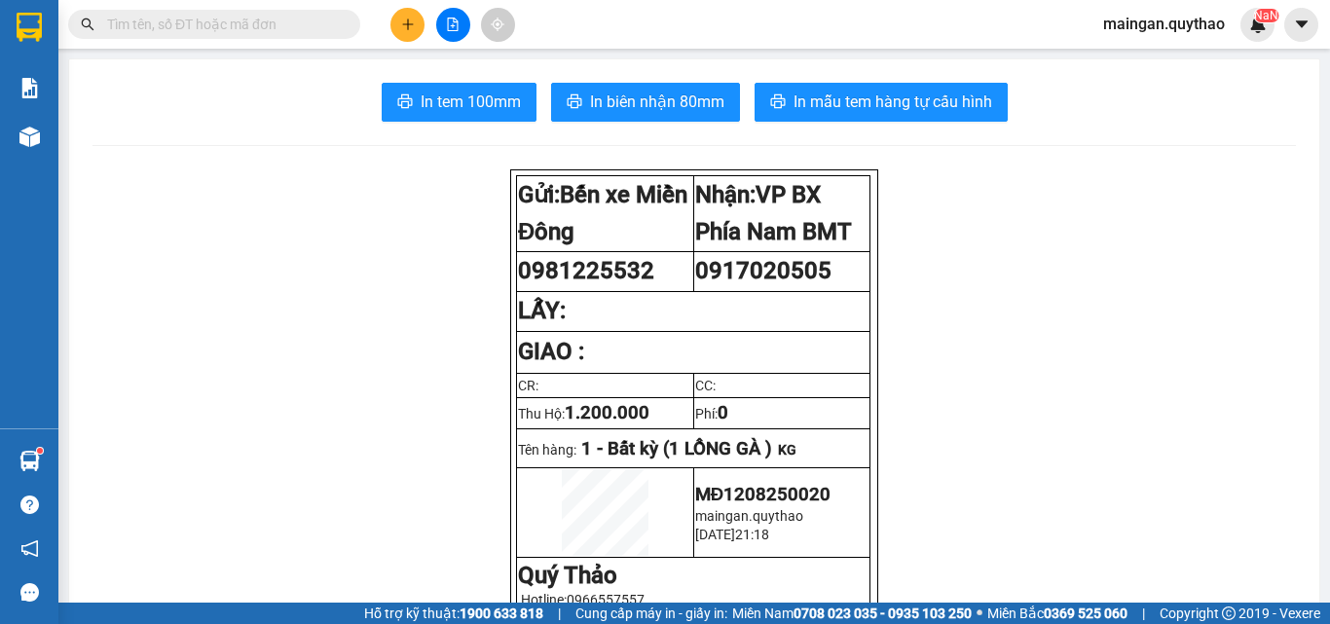
click at [441, 113] on span "In tem 100mm" at bounding box center [471, 102] width 100 height 24
